Goal: Information Seeking & Learning: Check status

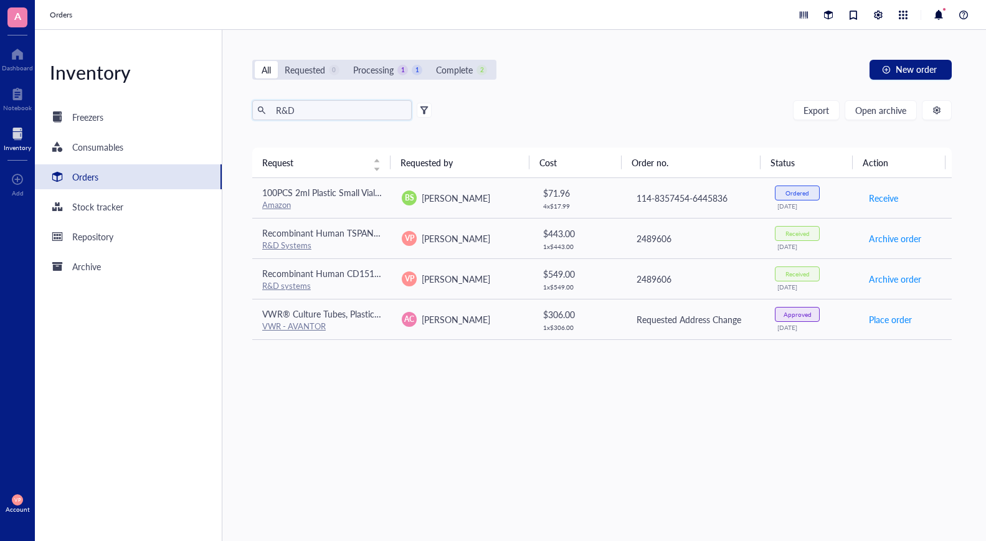
click at [317, 110] on input "R&D" at bounding box center [339, 110] width 136 height 19
type input "R"
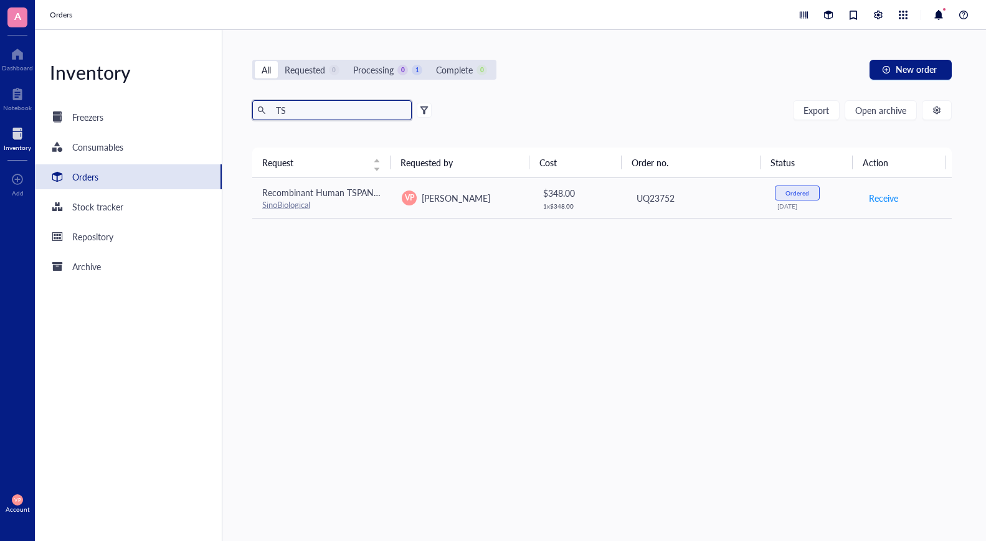
type input "T"
type input "a"
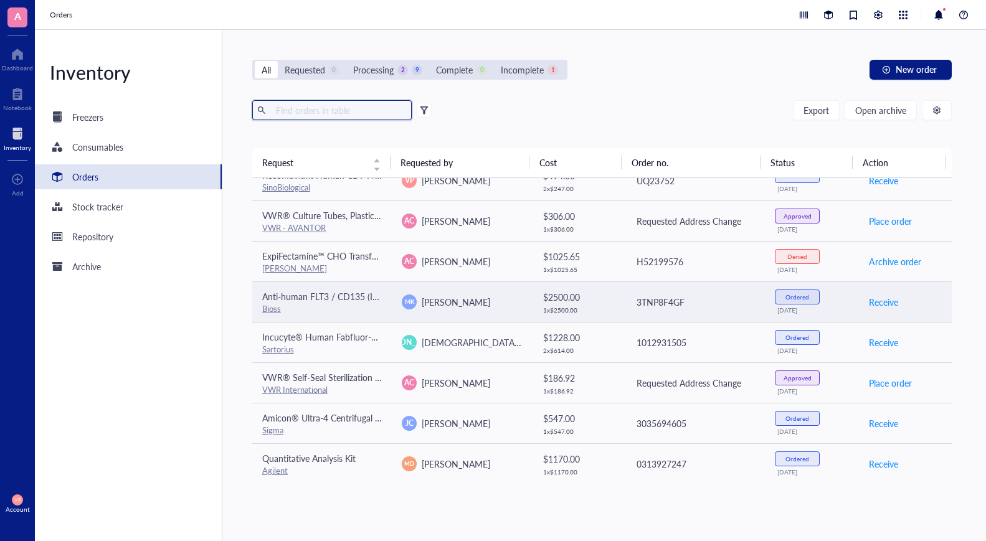
scroll to position [181, 0]
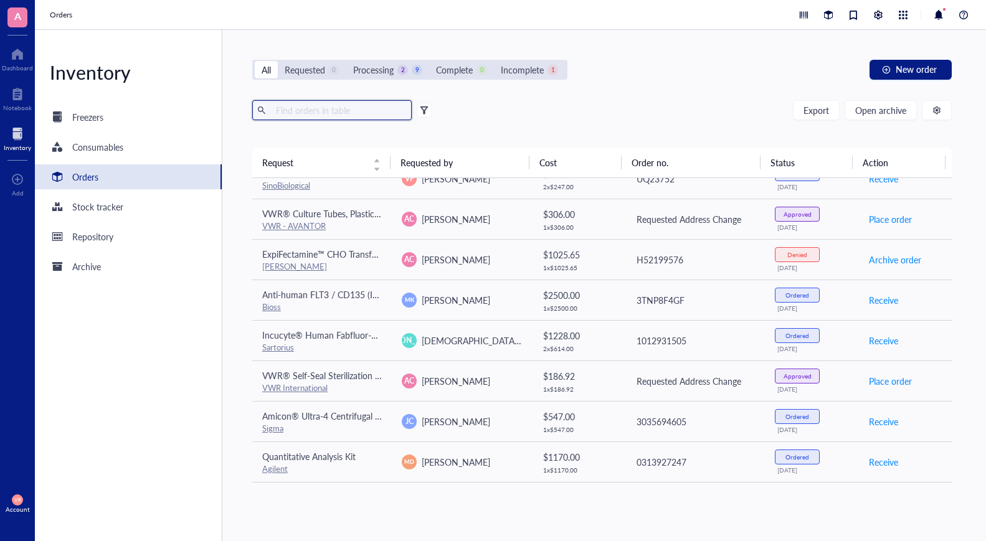
click at [294, 110] on input "text" at bounding box center [339, 110] width 136 height 19
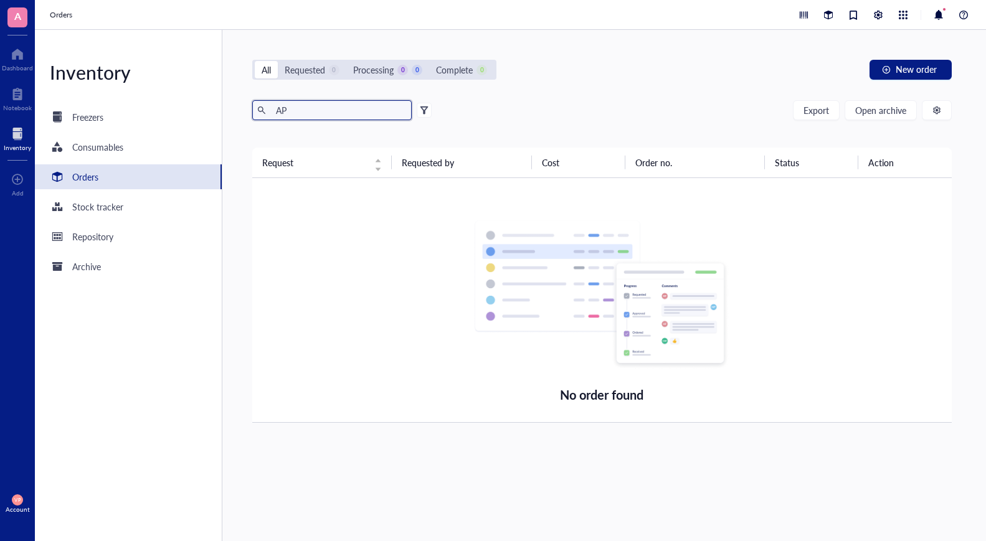
type input "A"
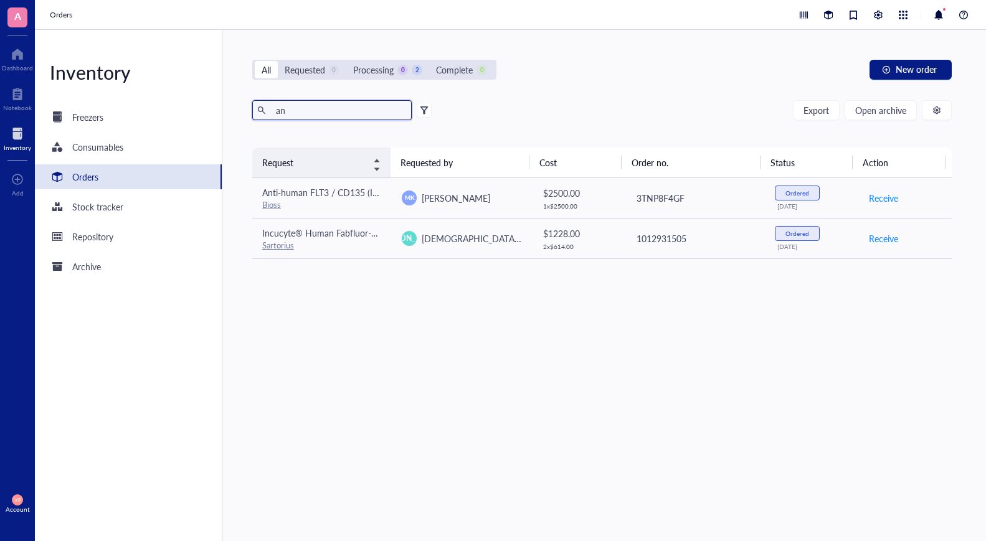
type input "a"
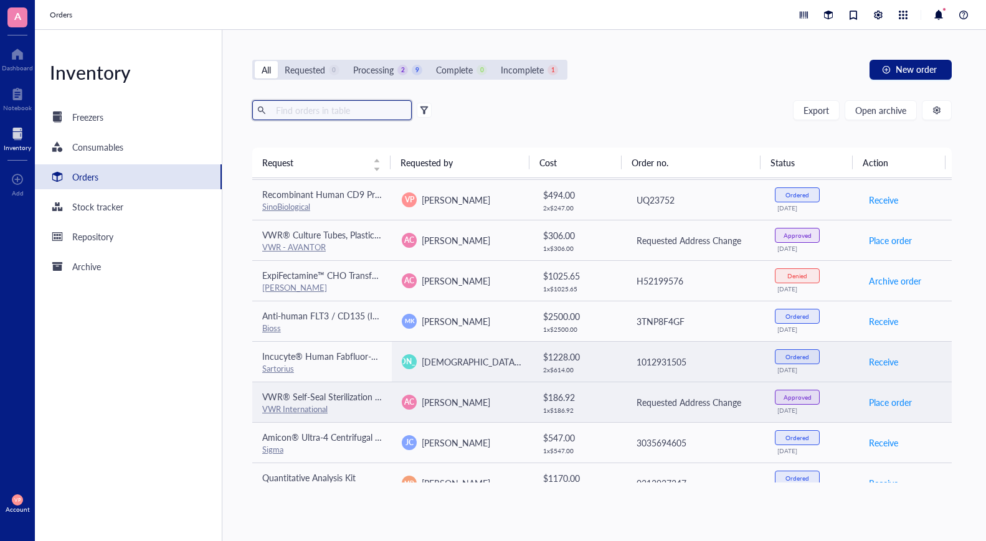
scroll to position [181, 0]
